Goal: Task Accomplishment & Management: Manage account settings

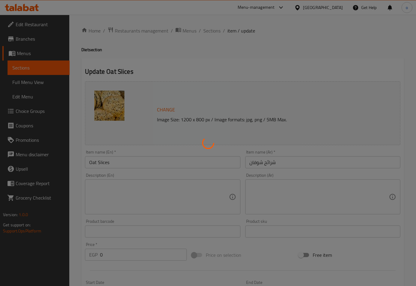
type input "إختيارك من الوزن:"
type input "1"
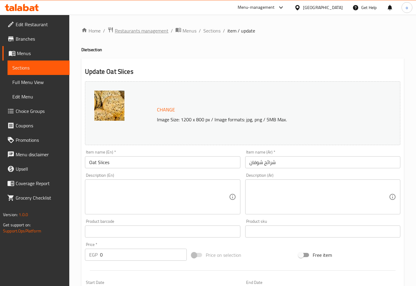
click at [160, 31] on span "Restaurants management" at bounding box center [142, 30] width 54 height 7
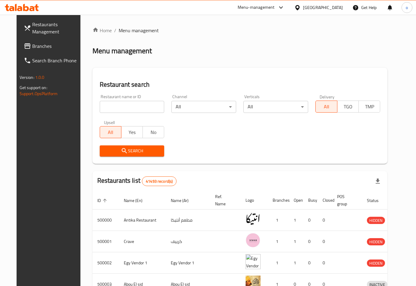
drag, startPoint x: 35, startPoint y: 49, endPoint x: 37, endPoint y: 52, distance: 4.1
click at [35, 49] on span "Branches" at bounding box center [56, 46] width 49 height 7
